Goal: Task Accomplishment & Management: Use online tool/utility

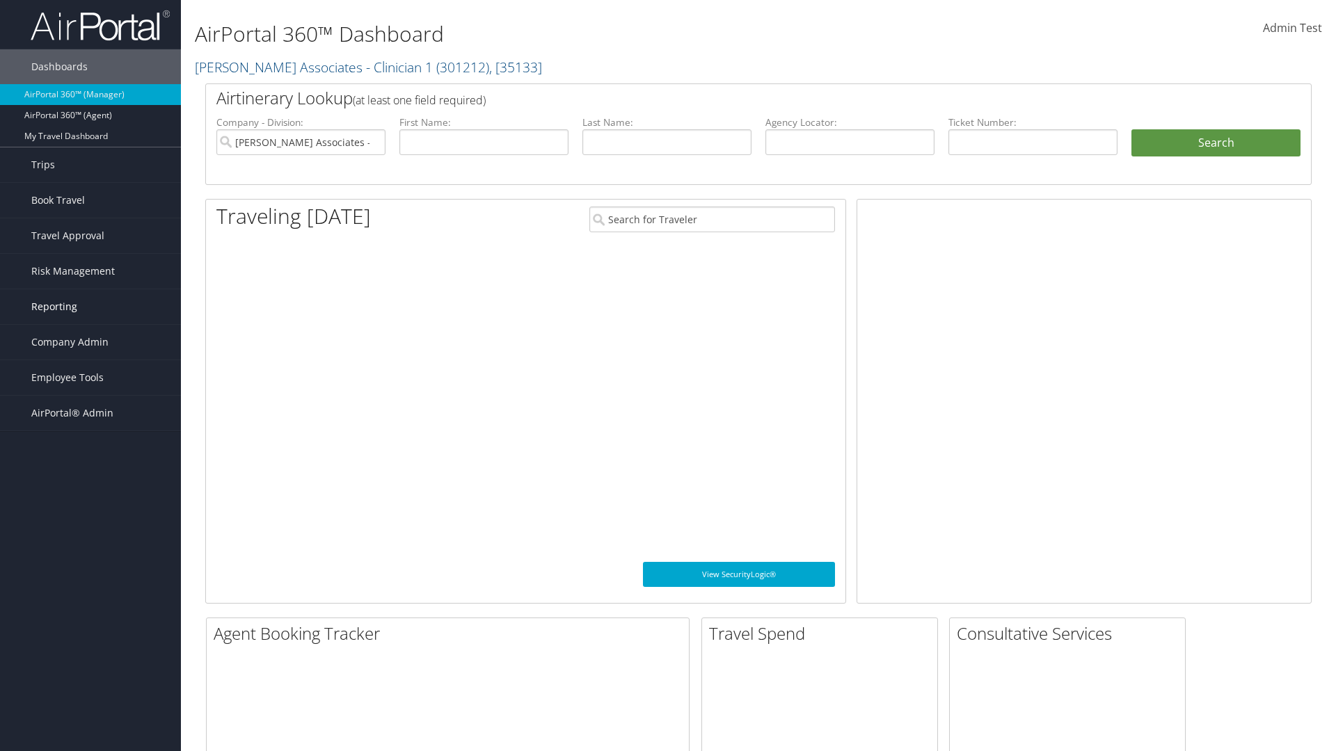
click at [90, 307] on link "Reporting" at bounding box center [90, 306] width 181 height 35
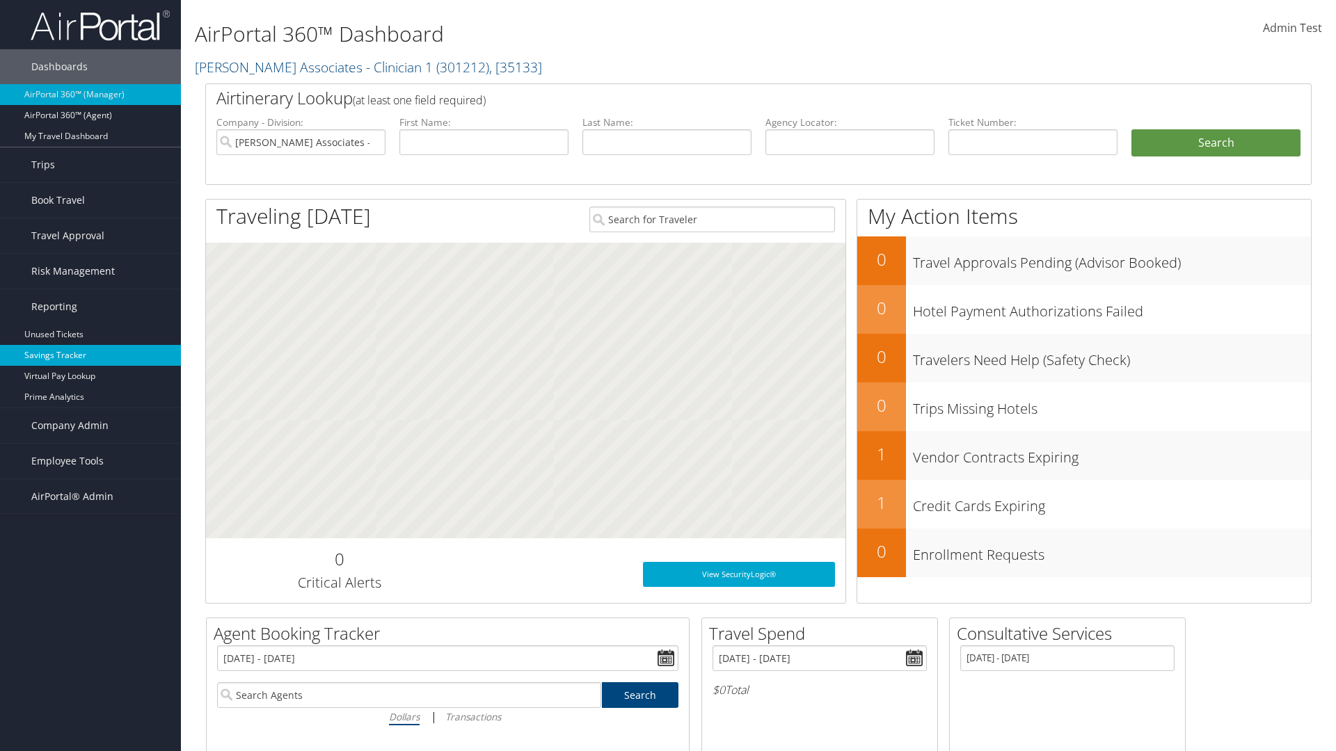
click at [90, 355] on link "Savings Tracker" at bounding box center [90, 355] width 181 height 21
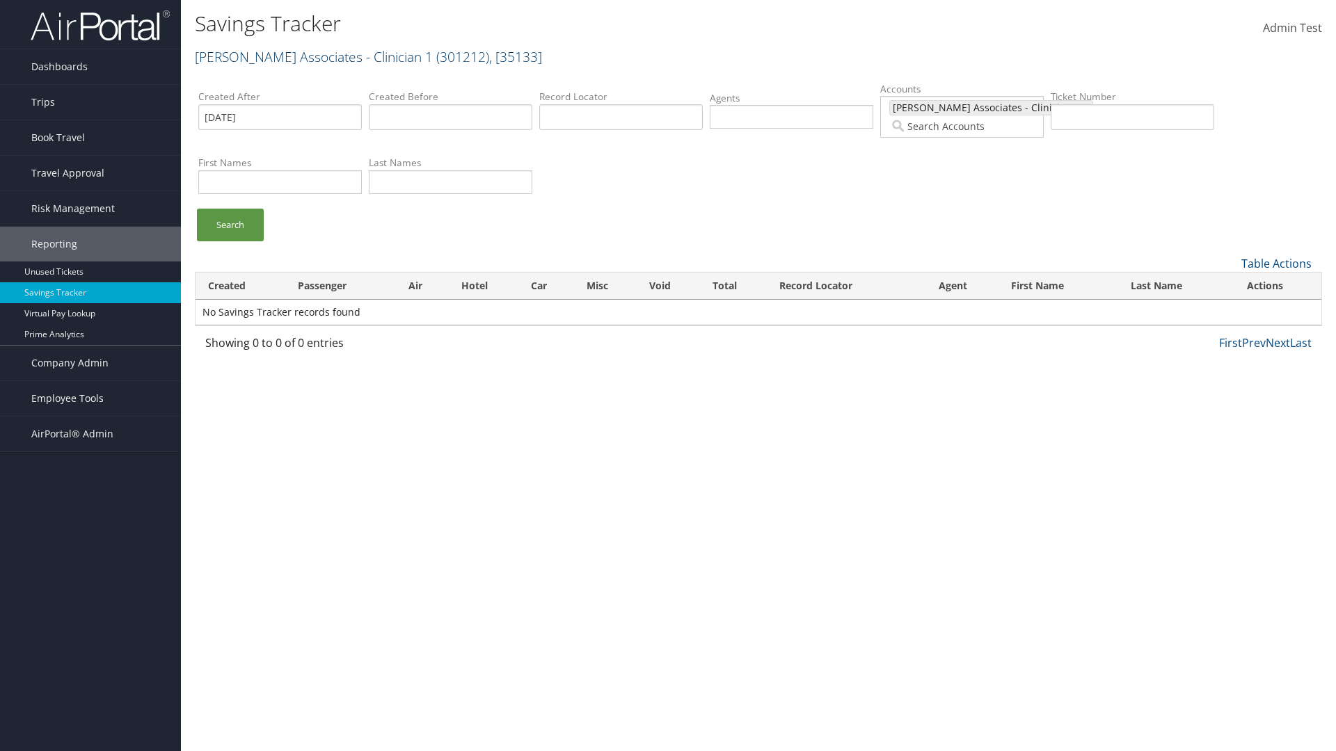
click at [282, 56] on link "[PERSON_NAME] Associates - Clinician 1 ( 301212 ) , [ 35133 ]" at bounding box center [368, 56] width 347 height 19
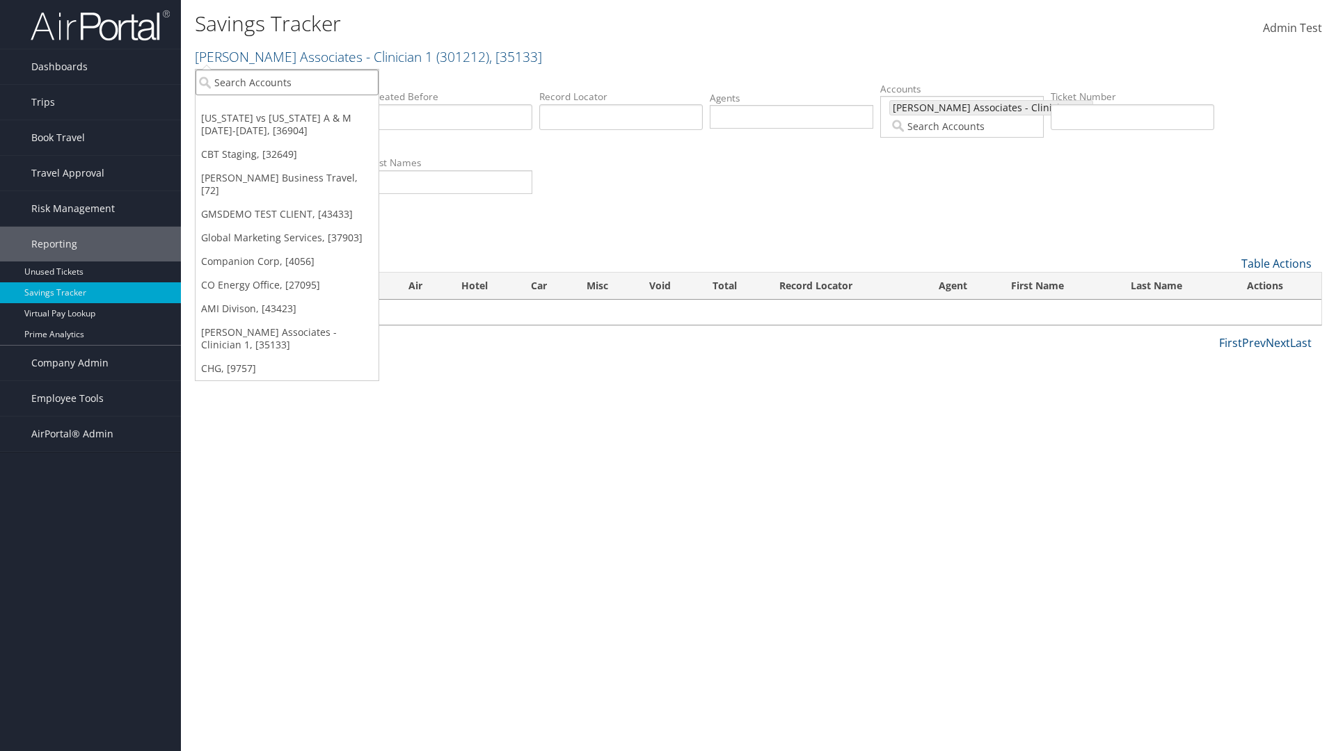
click at [287, 82] on input "search" at bounding box center [286, 83] width 183 height 26
type input "Global Marketing Services"
click at [300, 108] on div "Global Marketing Services (301946), [37903]" at bounding box center [300, 108] width 224 height 13
